Goal: Transaction & Acquisition: Purchase product/service

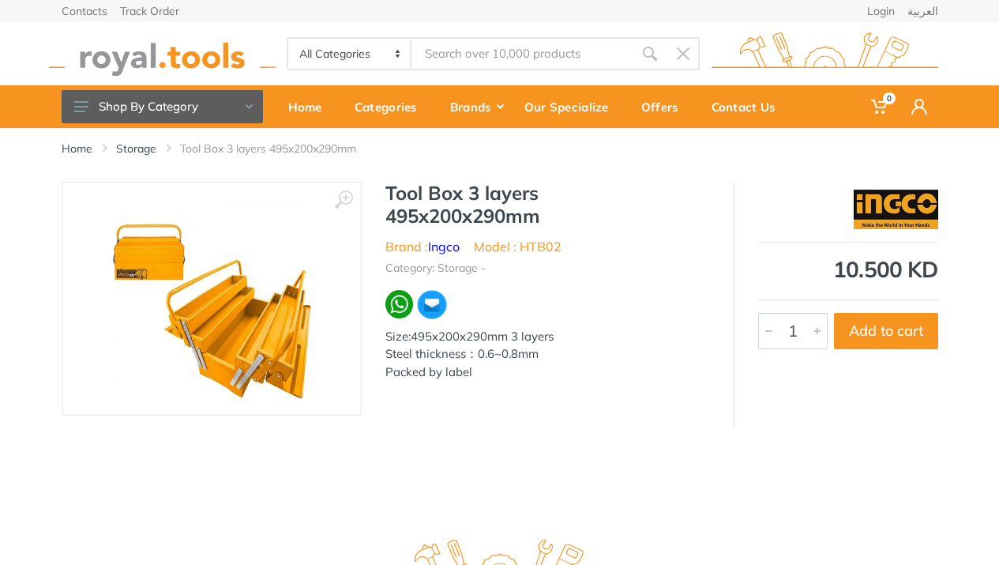
scroll to position [25, 0]
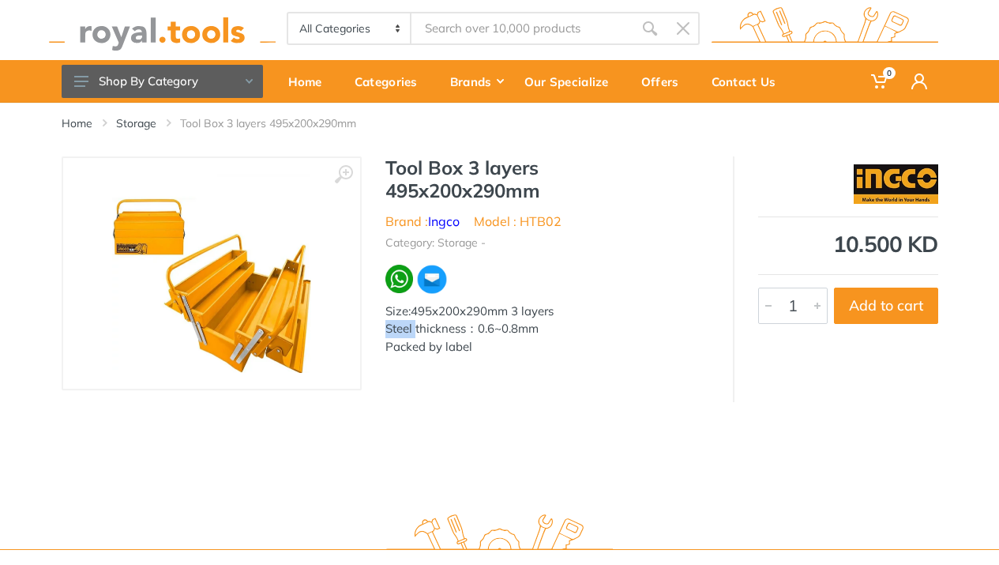
drag, startPoint x: 414, startPoint y: 329, endPoint x: 372, endPoint y: 326, distance: 42.0
click at [372, 326] on div "Tool Box 3 layers 495x200x290mm Brand : Ingco Model : HTB02 Category: Storage -…" at bounding box center [547, 271] width 371 height 230
copy div "Steel"
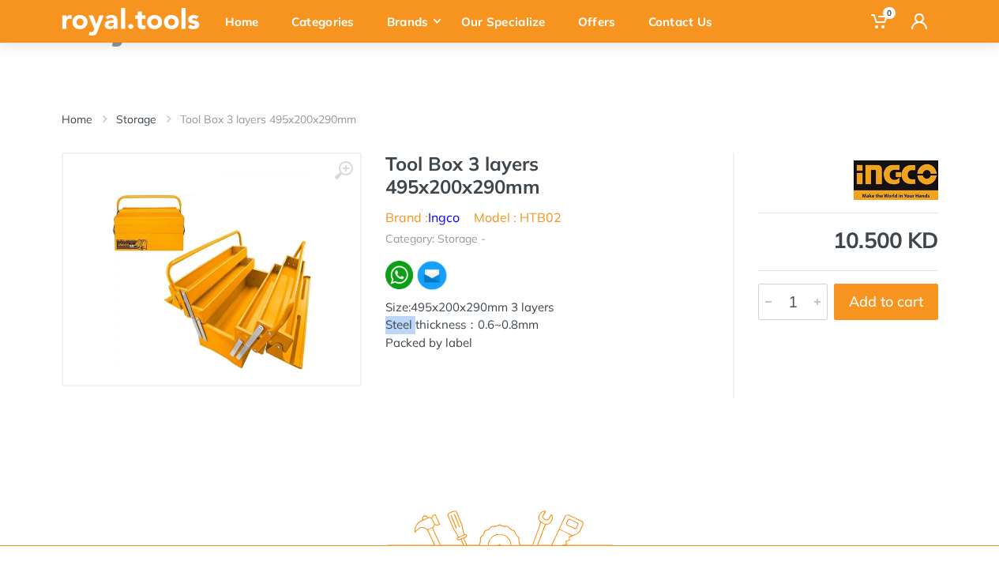
scroll to position [0, 0]
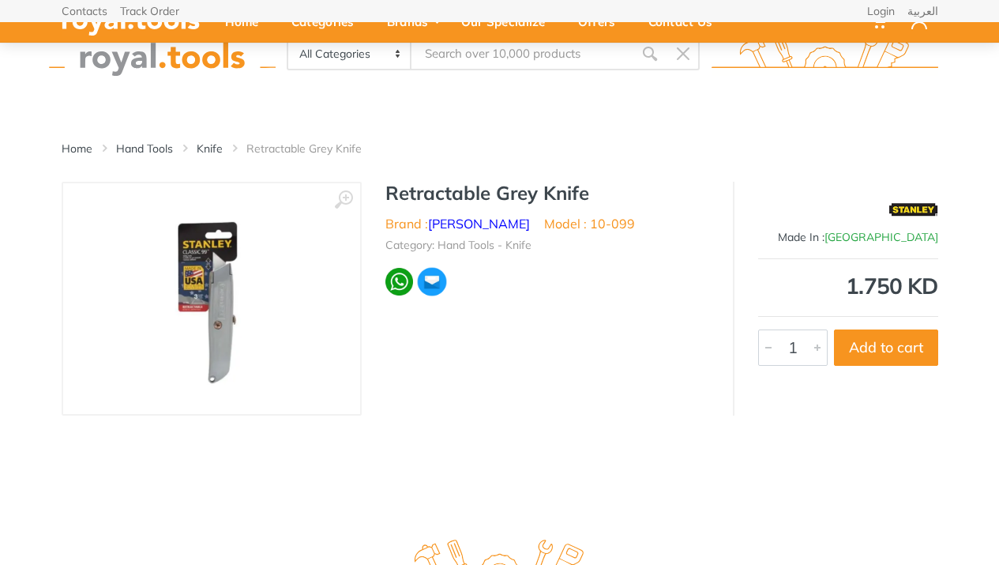
scroll to position [126, 0]
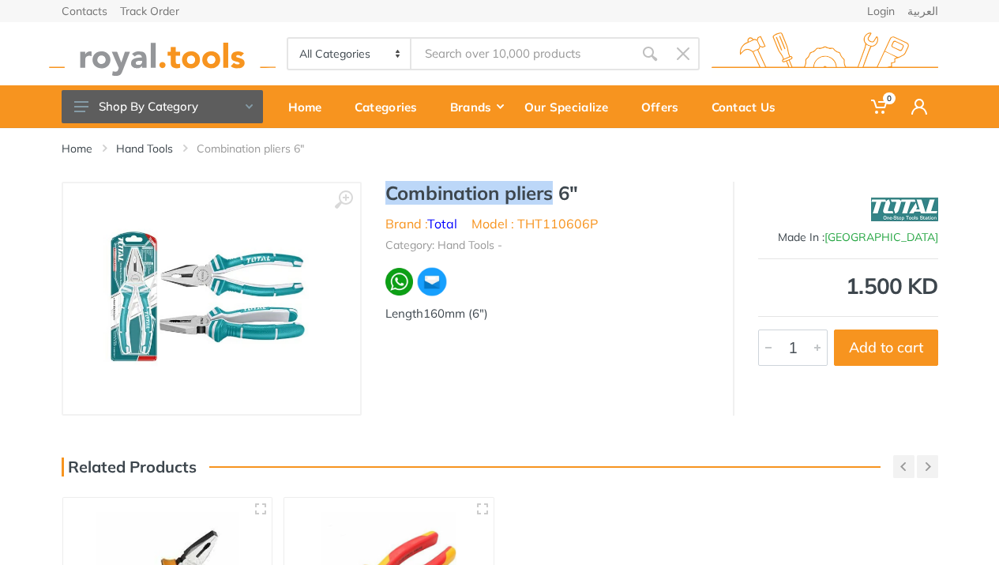
click at [557, 201] on h1 "Combination pliers 6"" at bounding box center [547, 193] width 324 height 23
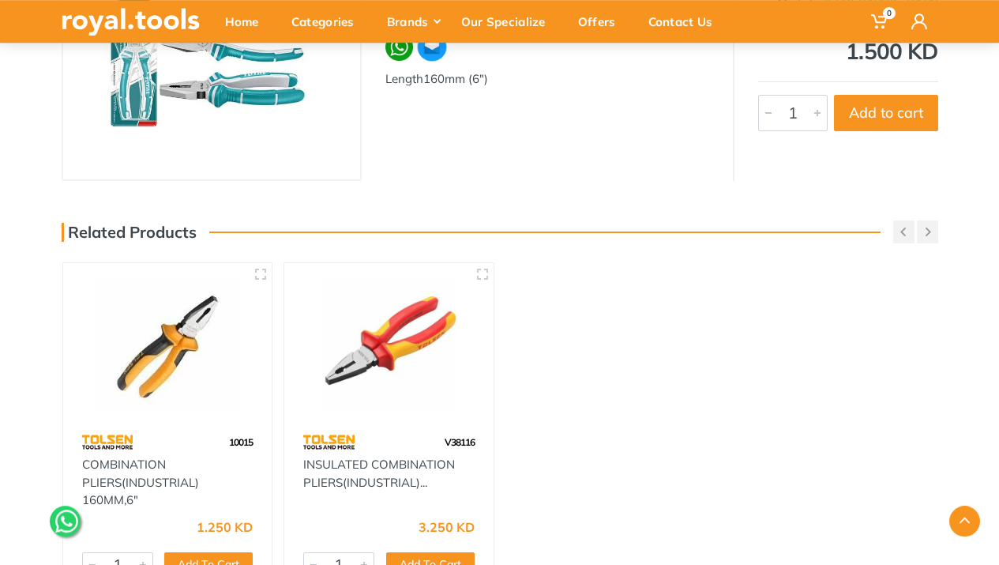
scroll to position [240, 0]
